Goal: Find specific page/section: Find specific page/section

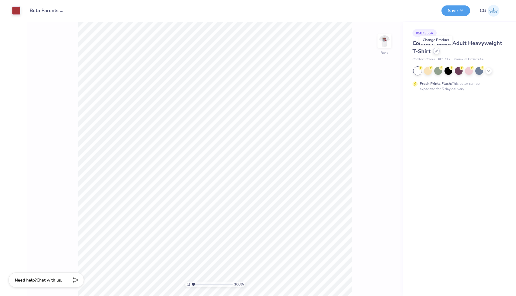
click at [436, 52] on icon at bounding box center [436, 51] width 3 height 3
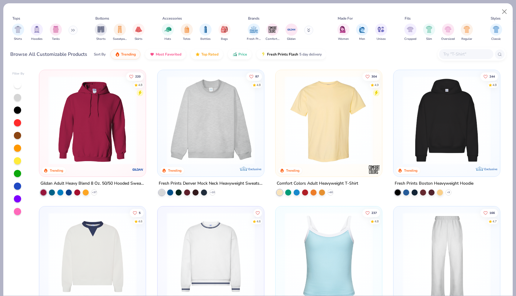
click at [70, 32] on button at bounding box center [73, 30] width 9 height 9
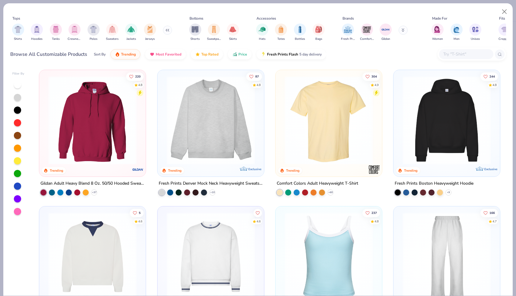
click at [166, 30] on icon at bounding box center [167, 30] width 4 height 3
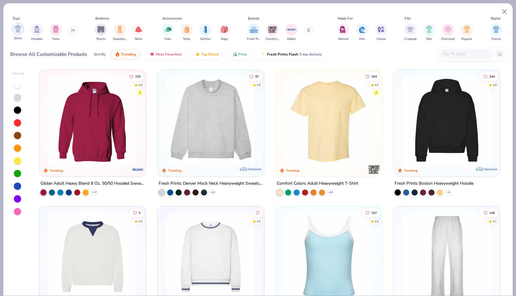
click at [18, 28] on img "filter for Shirts" at bounding box center [17, 28] width 7 height 7
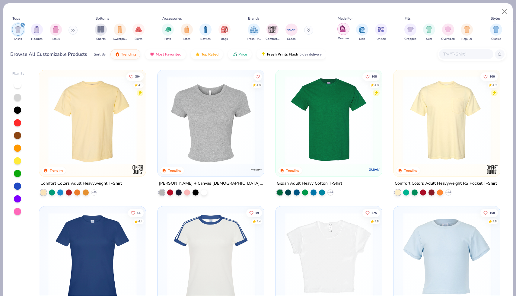
click at [345, 31] on img "filter for Women" at bounding box center [343, 28] width 7 height 7
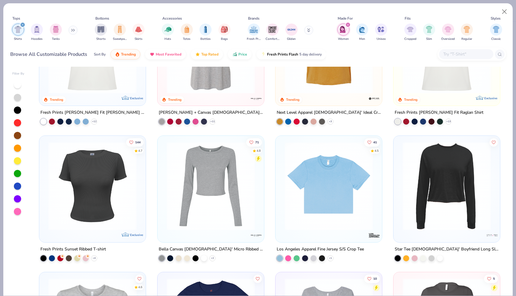
scroll to position [208, 0]
